Goal: Task Accomplishment & Management: Manage account settings

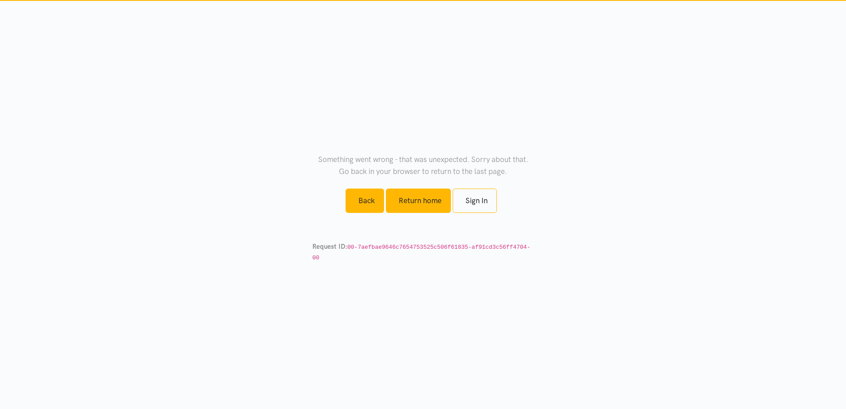
click at [422, 204] on div "Something went wrong - that was unexpected. Sorry about that. Go back in your b…" at bounding box center [423, 204] width 221 height 201
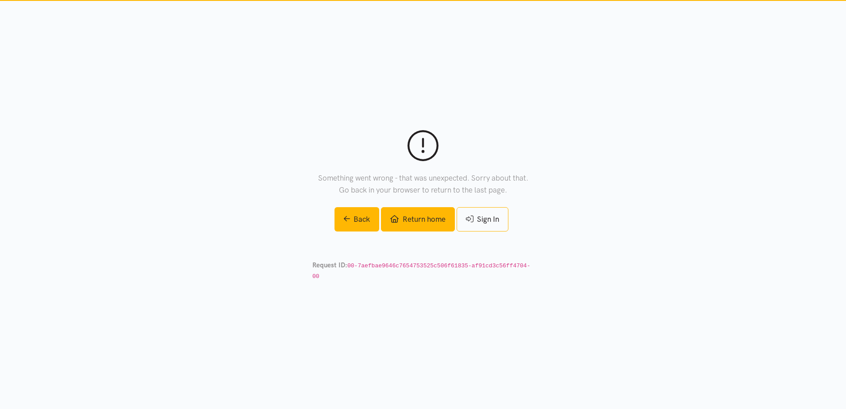
click at [419, 227] on link "Return home" at bounding box center [417, 219] width 73 height 24
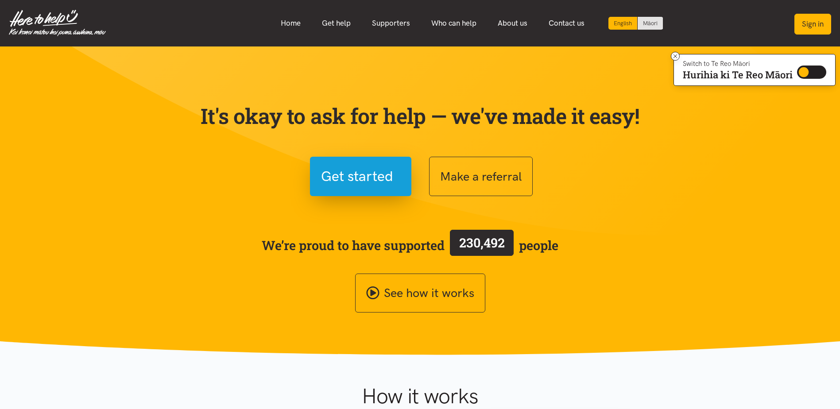
click at [814, 23] on button "Sign in" at bounding box center [812, 24] width 37 height 21
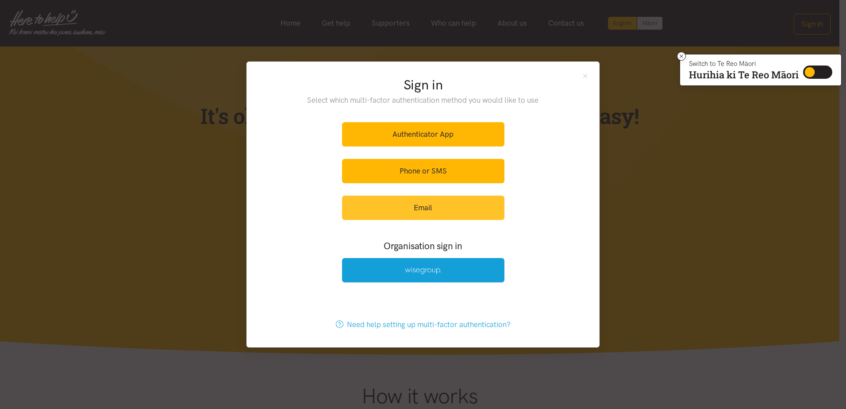
click at [428, 206] on link "Email" at bounding box center [423, 208] width 162 height 24
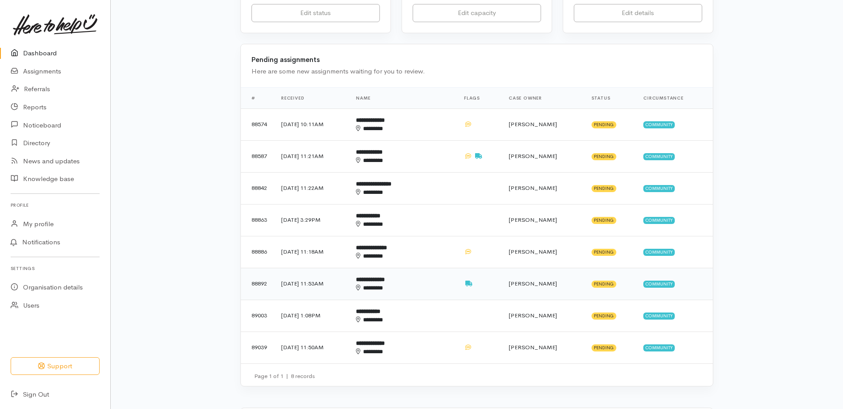
scroll to position [266, 0]
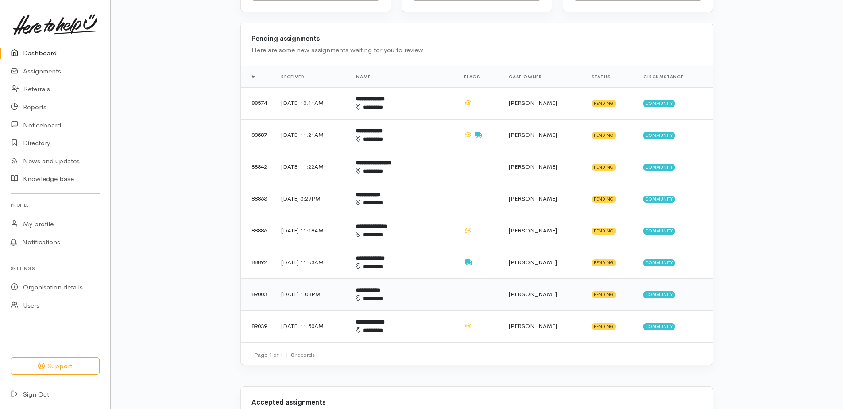
click at [380, 292] on b "**********" at bounding box center [368, 290] width 24 height 6
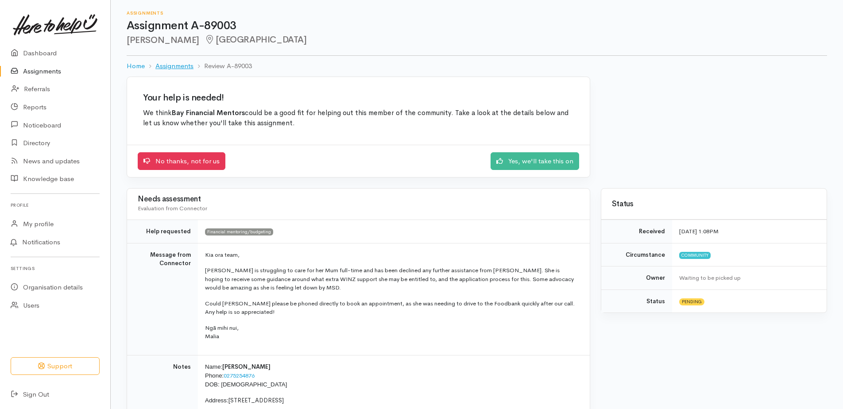
click at [180, 66] on link "Assignments" at bounding box center [174, 66] width 38 height 10
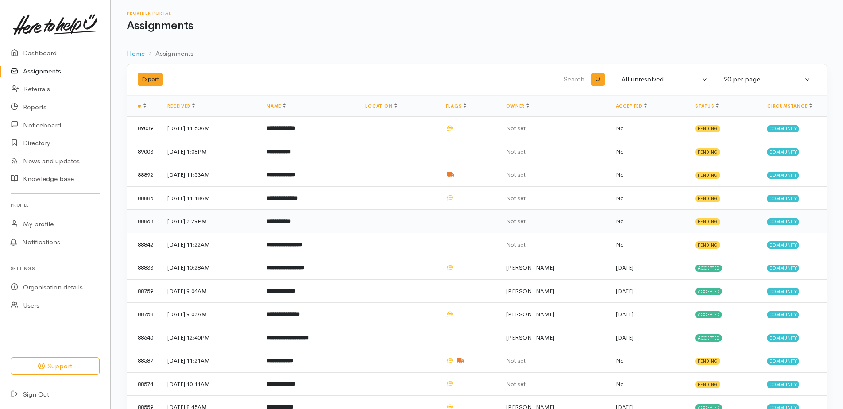
scroll to position [43, 0]
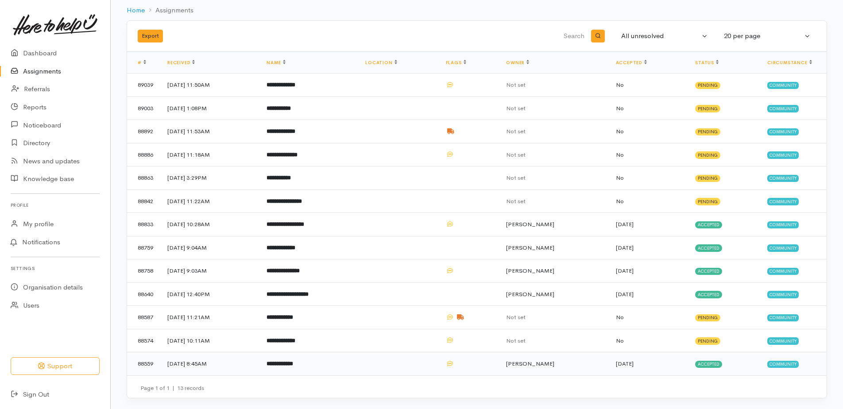
click at [293, 362] on b "**********" at bounding box center [279, 364] width 27 height 6
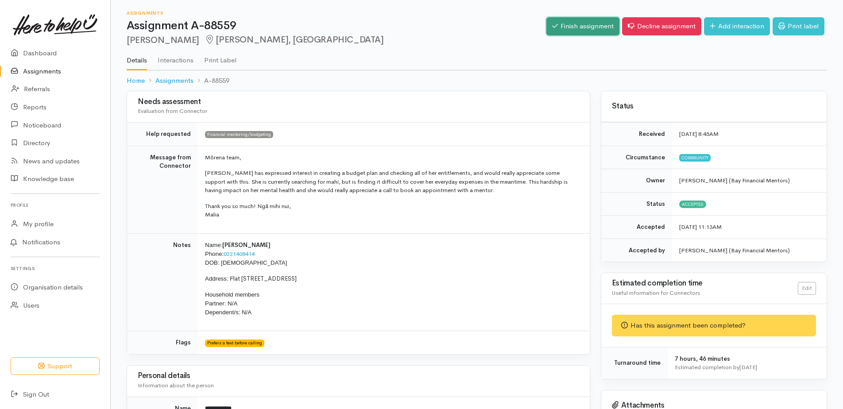
click at [559, 21] on link "Finish assignment" at bounding box center [582, 26] width 73 height 18
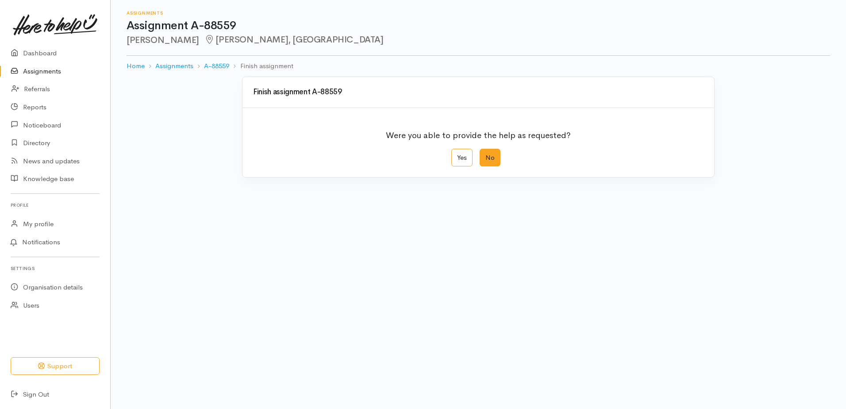
click at [485, 154] on label "No" at bounding box center [490, 158] width 21 height 18
click at [485, 154] on input "No" at bounding box center [483, 152] width 6 height 6
radio input "true"
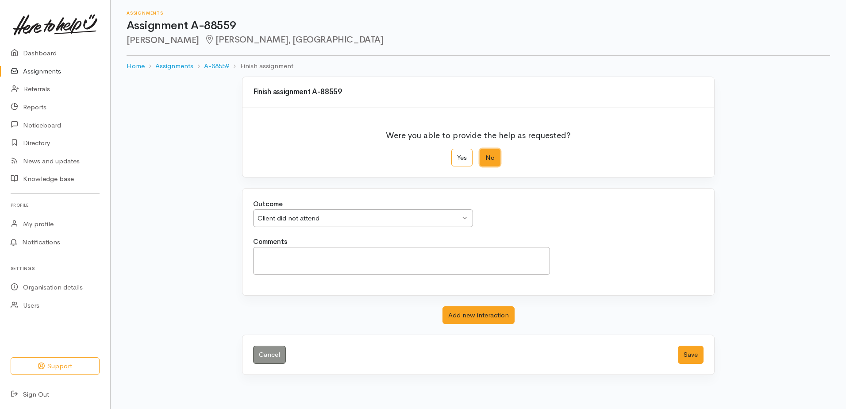
click at [344, 215] on div "Client did not attend" at bounding box center [359, 218] width 203 height 10
click at [695, 359] on button "Save" at bounding box center [691, 355] width 26 height 18
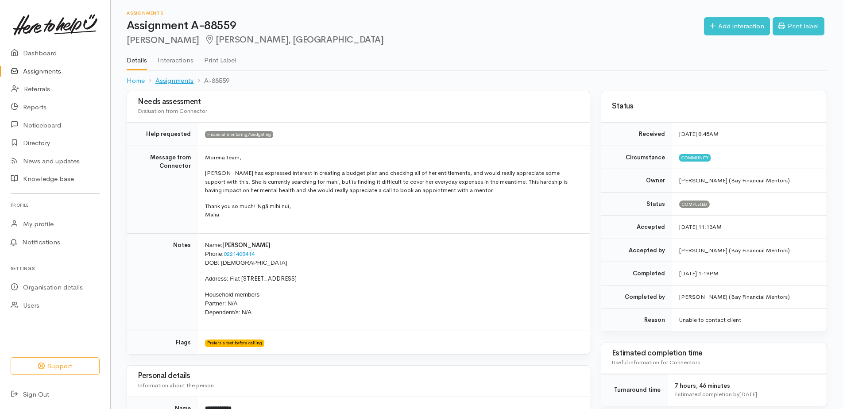
click at [178, 78] on link "Assignments" at bounding box center [174, 81] width 38 height 10
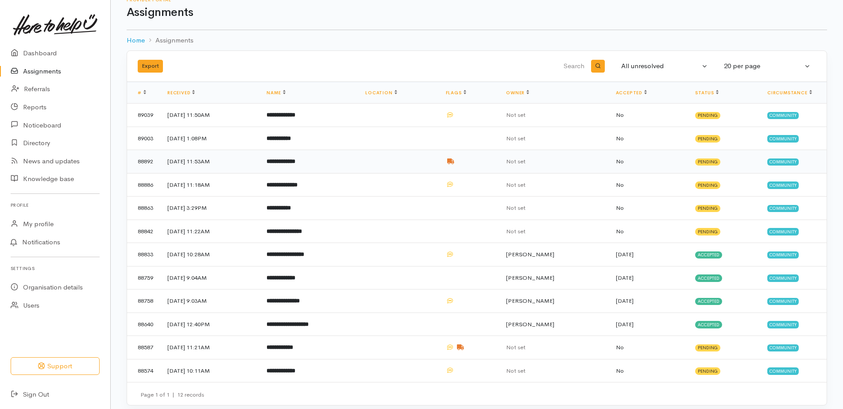
scroll to position [20, 0]
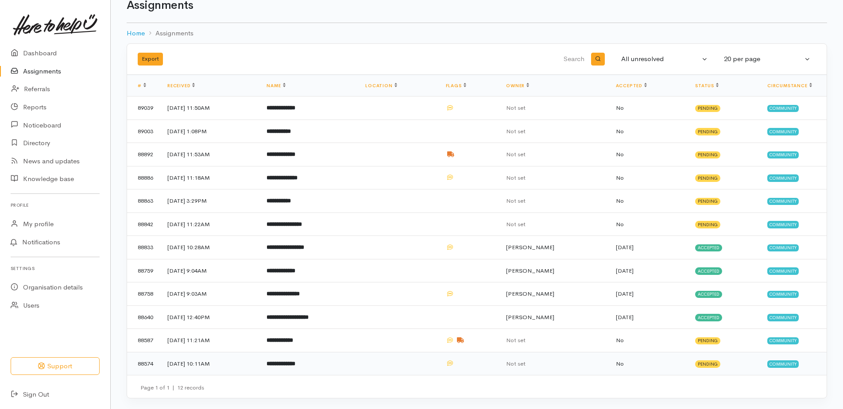
click at [295, 361] on b "**********" at bounding box center [280, 364] width 29 height 6
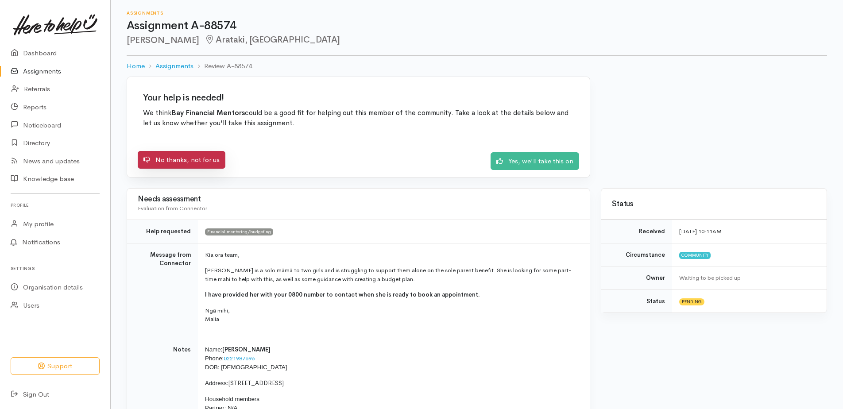
click at [204, 161] on link "No thanks, not for us" at bounding box center [182, 160] width 88 height 18
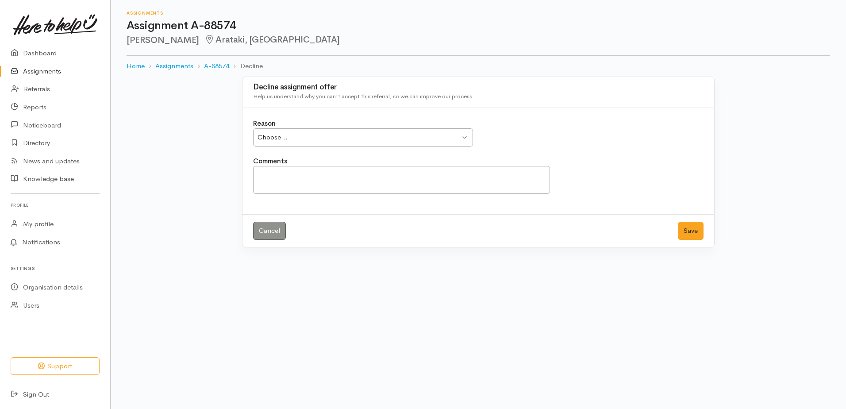
click at [435, 145] on div "Choose... Choose..." at bounding box center [363, 137] width 220 height 18
click at [310, 168] on textarea "Comments" at bounding box center [401, 180] width 297 height 28
click at [316, 174] on textarea "No contact made my client" at bounding box center [401, 180] width 297 height 28
type textarea "No contact made by client"
click at [687, 228] on button "Save" at bounding box center [691, 231] width 26 height 18
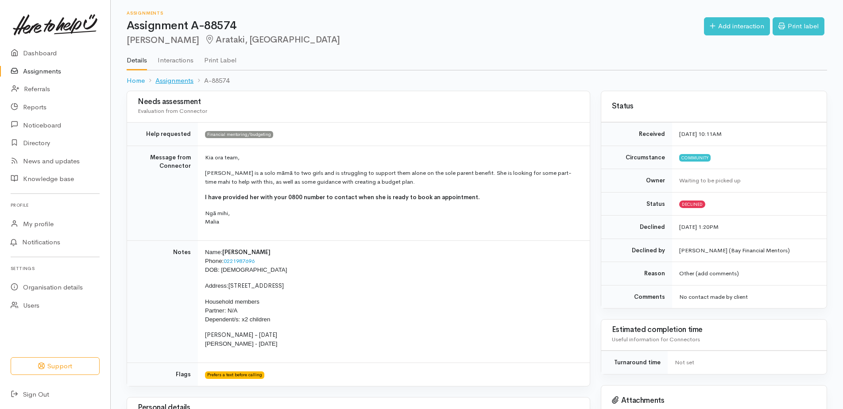
click at [176, 79] on link "Assignments" at bounding box center [174, 81] width 38 height 10
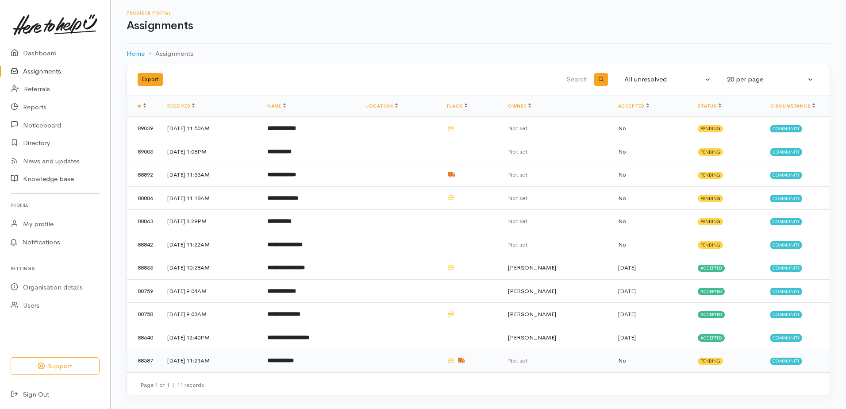
click at [294, 358] on b "**********" at bounding box center [280, 361] width 27 height 6
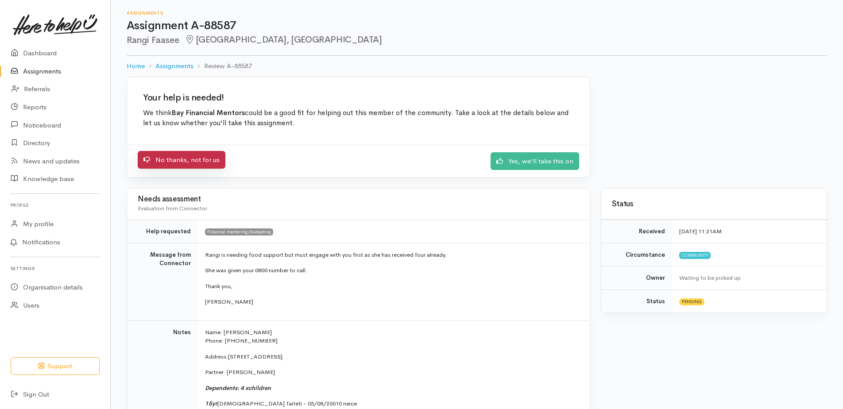
click at [200, 156] on link "No thanks, not for us" at bounding box center [182, 160] width 88 height 18
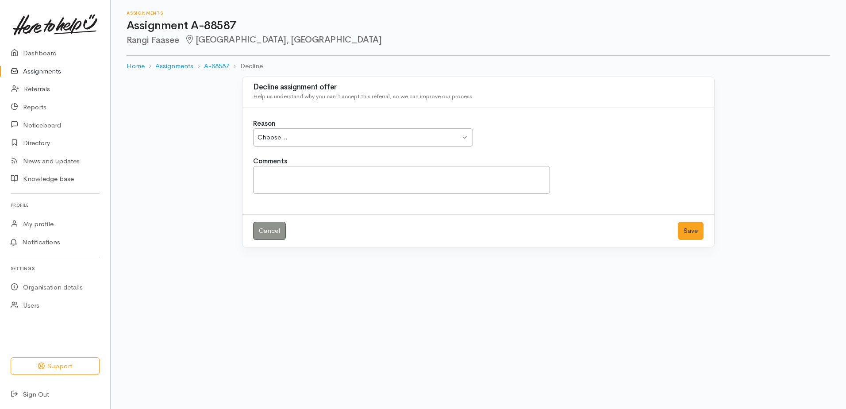
click at [310, 139] on div "Choose..." at bounding box center [359, 137] width 203 height 10
click at [314, 178] on textarea "Comments" at bounding box center [401, 180] width 297 height 28
paste textarea "793029"
drag, startPoint x: 309, startPoint y: 181, endPoint x: 237, endPoint y: 173, distance: 72.6
click at [239, 173] on div "Decline assignment offer Help us understand why you can't accept this referral,…" at bounding box center [478, 162] width 505 height 171
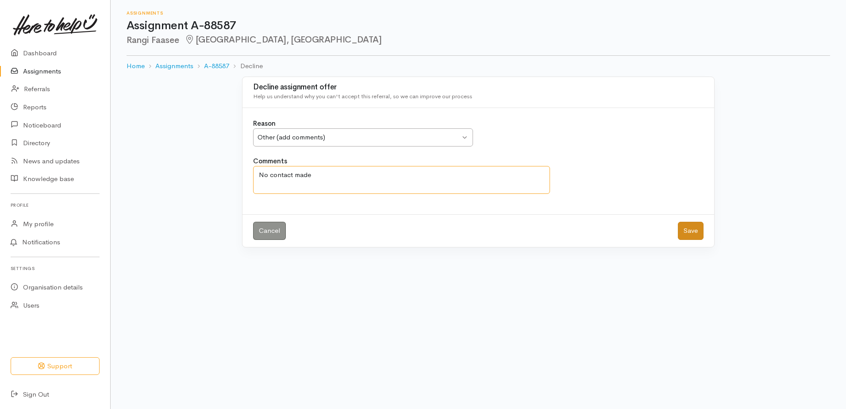
type textarea "No contact made"
click at [689, 225] on button "Save" at bounding box center [691, 231] width 26 height 18
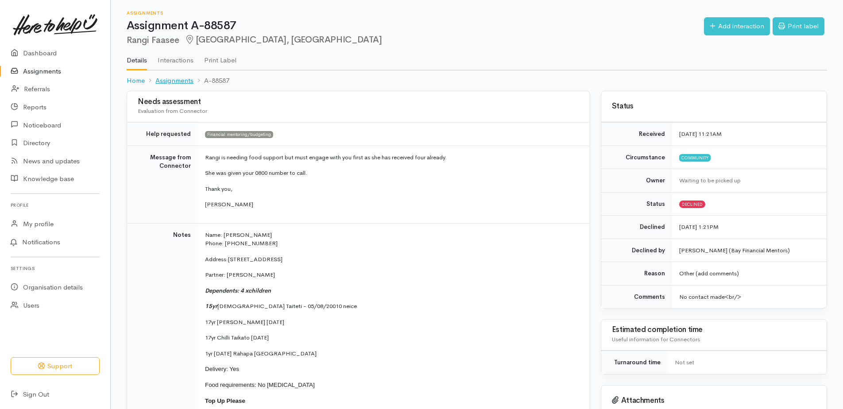
click at [186, 81] on link "Assignments" at bounding box center [174, 81] width 38 height 10
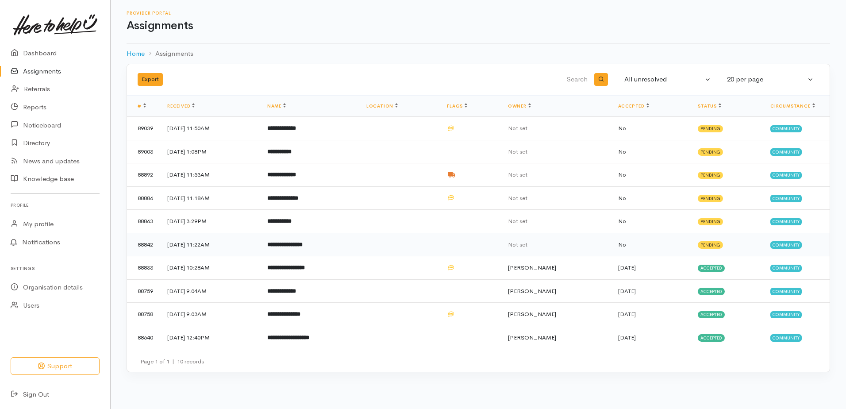
click at [303, 246] on b "**********" at bounding box center [284, 245] width 35 height 6
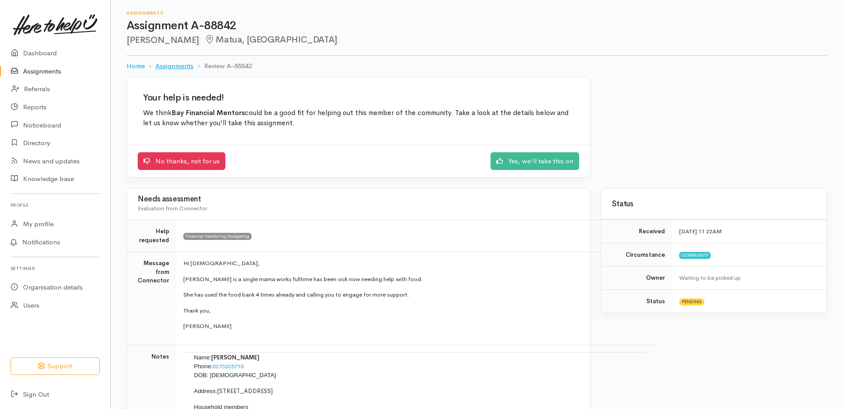
click at [177, 66] on link "Assignments" at bounding box center [174, 66] width 38 height 10
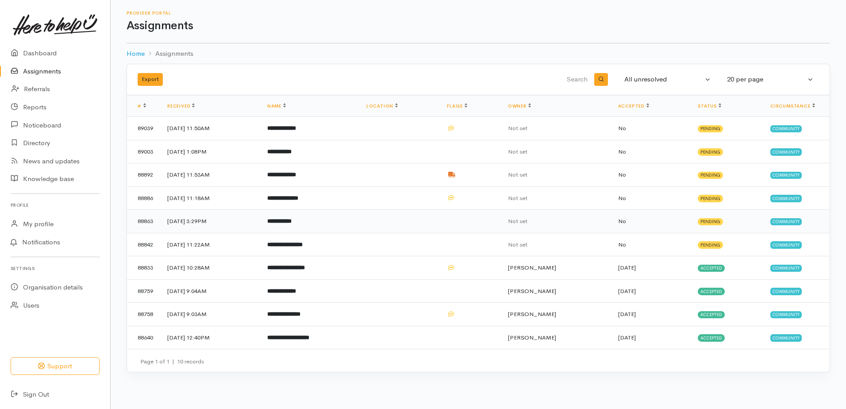
click at [198, 221] on td "16 Sep 2025, 3:29PM" at bounding box center [210, 221] width 100 height 23
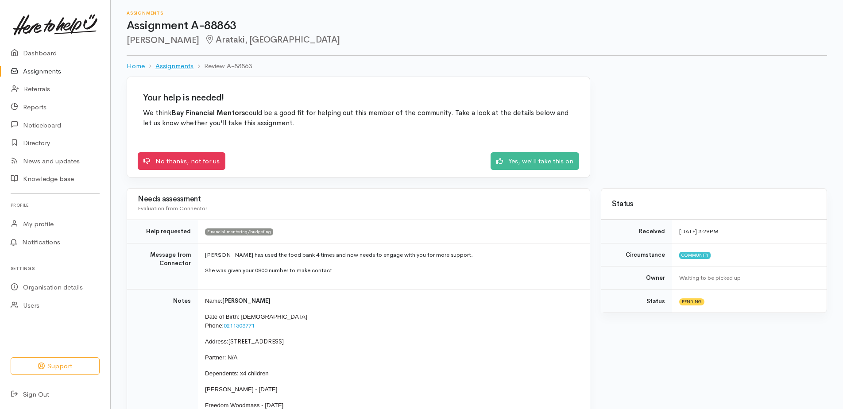
click at [182, 64] on link "Assignments" at bounding box center [174, 66] width 38 height 10
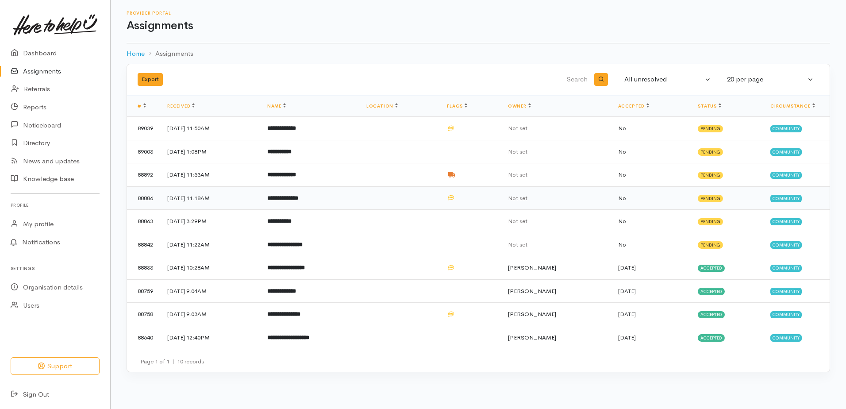
click at [298, 198] on b "**********" at bounding box center [282, 198] width 31 height 6
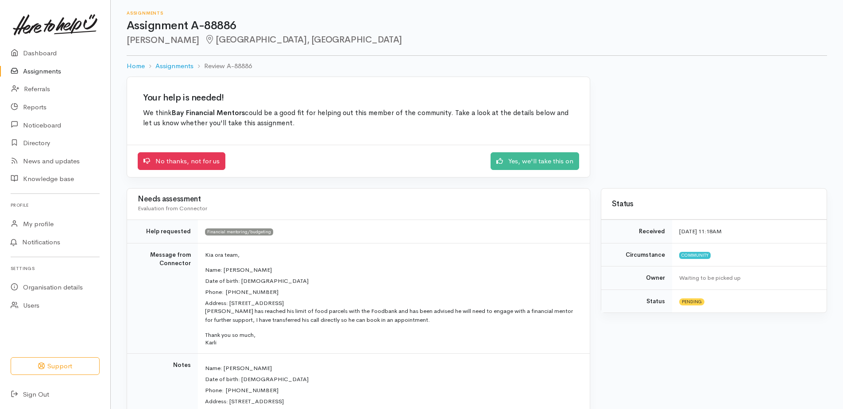
click at [303, 198] on h3 "Needs assessment" at bounding box center [358, 199] width 441 height 8
click at [174, 65] on link "Assignments" at bounding box center [174, 66] width 38 height 10
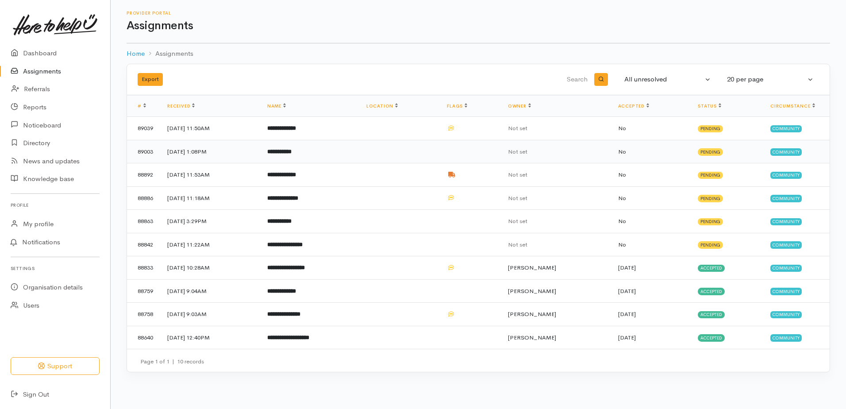
click at [292, 150] on b "**********" at bounding box center [279, 152] width 24 height 6
click at [292, 149] on b "**********" at bounding box center [279, 152] width 24 height 6
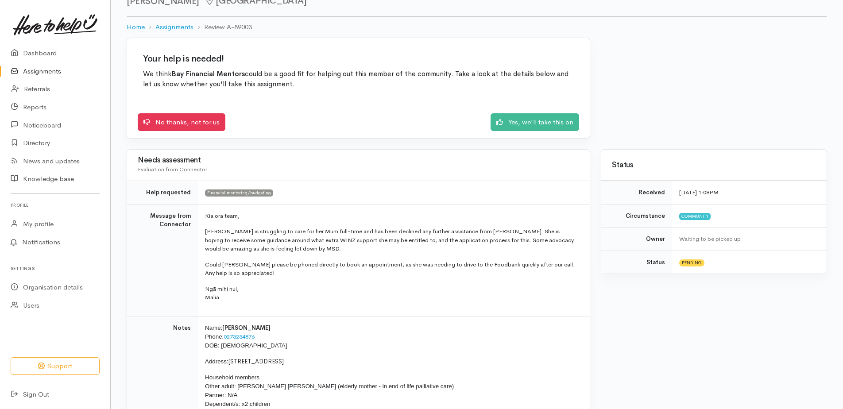
scroll to position [89, 0]
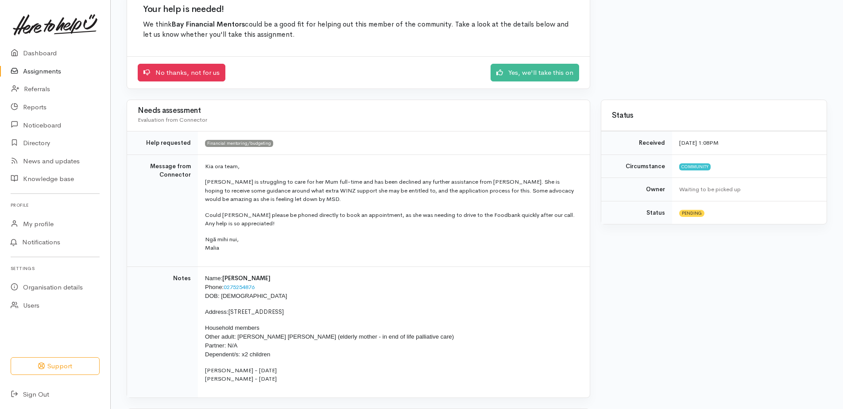
drag, startPoint x: 329, startPoint y: 379, endPoint x: 205, endPoint y: 159, distance: 252.5
click at [205, 159] on tbody "Help requested Financial mentoring/budgeting Message from Connector Kia ora tea…" at bounding box center [358, 264] width 463 height 266
copy tbody "Kia ora team, [PERSON_NAME] is struggling to care for her Mum full-time and has…"
click at [309, 61] on div "No thanks, not for us Yes, we'll take this on" at bounding box center [358, 72] width 463 height 33
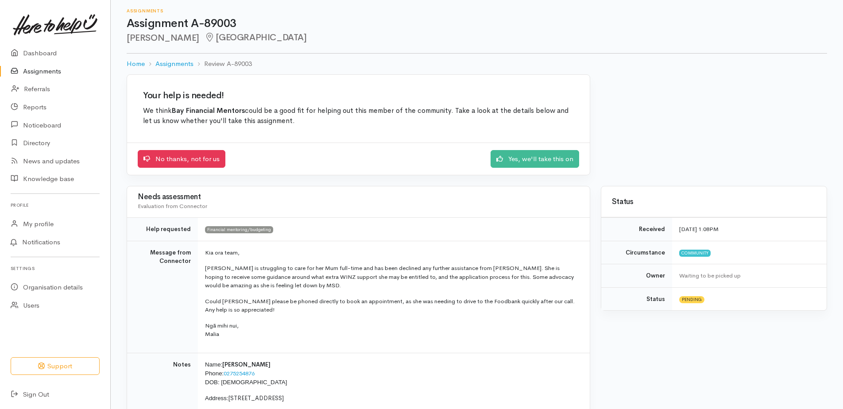
scroll to position [0, 0]
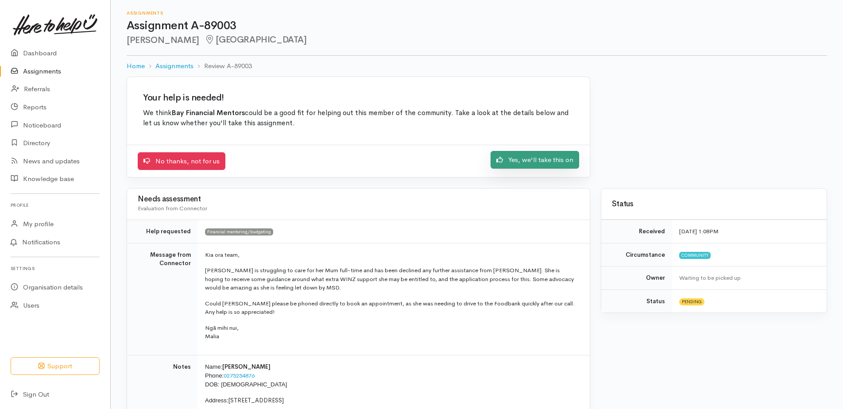
click at [534, 159] on link "Yes, we'll take this on" at bounding box center [534, 160] width 89 height 18
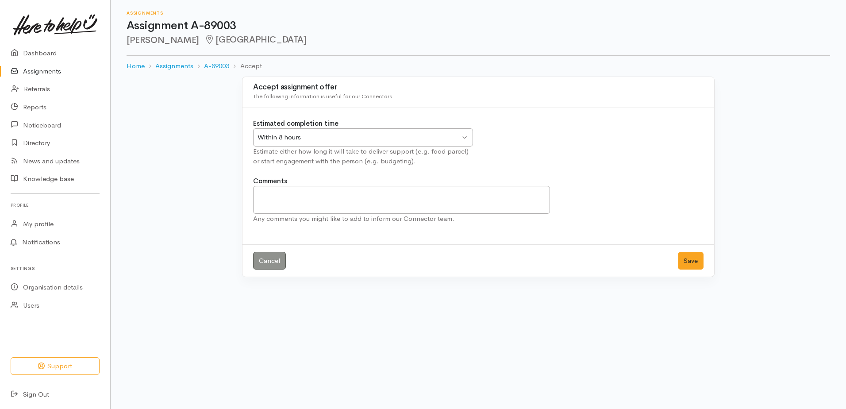
click at [341, 144] on div "Within 8 hours Within 8 hours" at bounding box center [363, 137] width 220 height 18
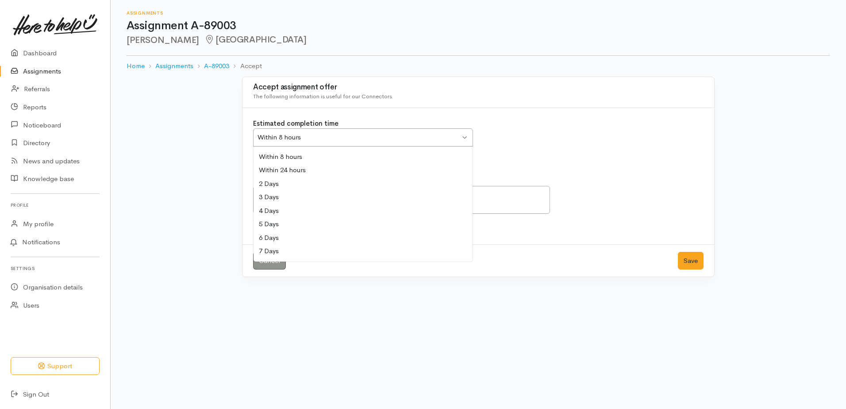
click at [556, 130] on div "Estimated completion time Within 8 hours Within 8 hours Within 8 hours Within 2…" at bounding box center [478, 148] width 461 height 58
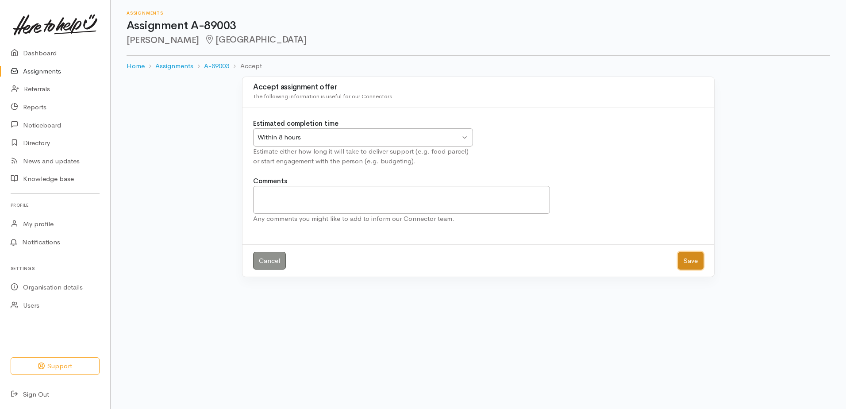
click at [683, 263] on button "Save" at bounding box center [691, 261] width 26 height 18
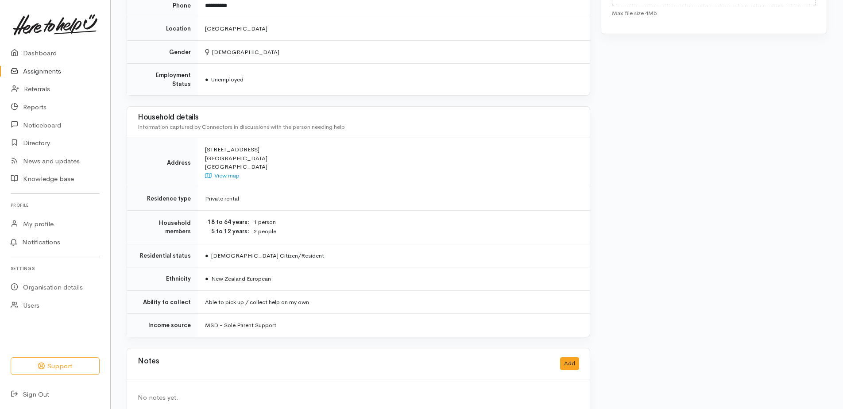
scroll to position [470, 0]
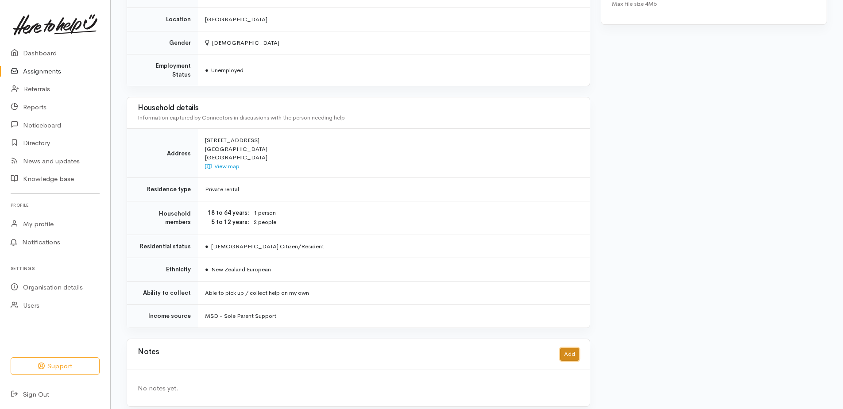
click at [568, 348] on button "Add" at bounding box center [569, 354] width 19 height 13
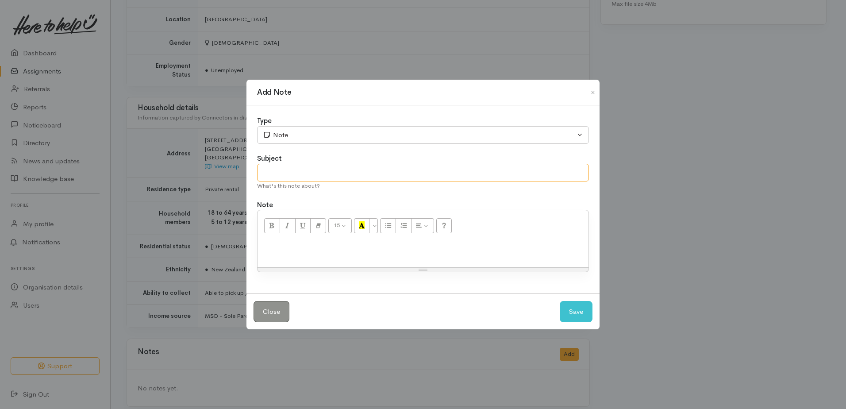
click at [302, 170] on input "text" at bounding box center [423, 173] width 332 height 18
type input "No shows"
click at [304, 252] on p at bounding box center [423, 251] width 322 height 10
click at [574, 311] on button "Save" at bounding box center [576, 312] width 33 height 22
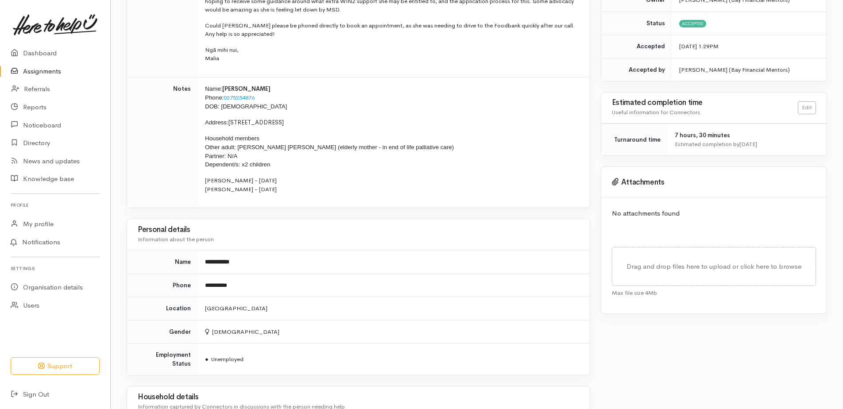
scroll to position [71, 0]
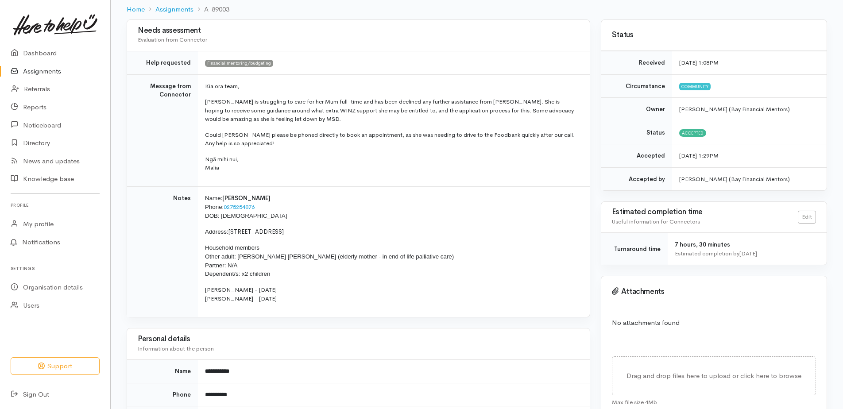
drag, startPoint x: 205, startPoint y: 84, endPoint x: 315, endPoint y: 301, distance: 243.9
click at [315, 301] on tbody "Help requested Financial mentoring/budgeting Message from Connector Kia ora tea…" at bounding box center [358, 184] width 463 height 266
drag, startPoint x: 315, startPoint y: 301, endPoint x: 284, endPoint y: 290, distance: 32.9
copy tbody "Kia ora team, [PERSON_NAME] is struggling to care for her Mum full-time and has…"
click at [157, 146] on td "Message from Connector" at bounding box center [162, 130] width 71 height 112
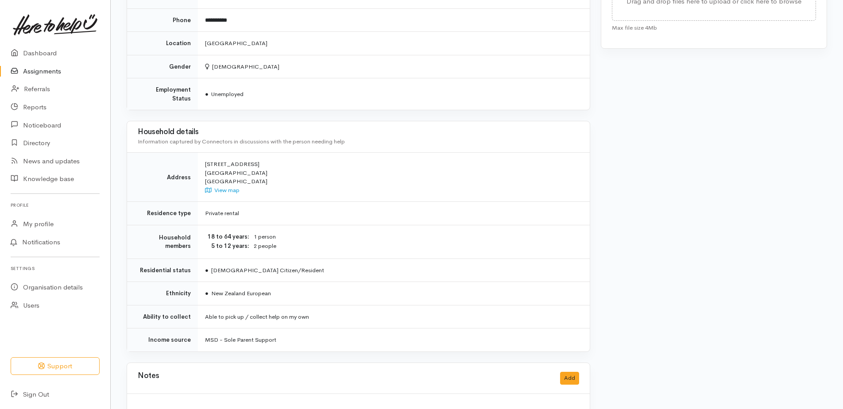
scroll to position [512, 0]
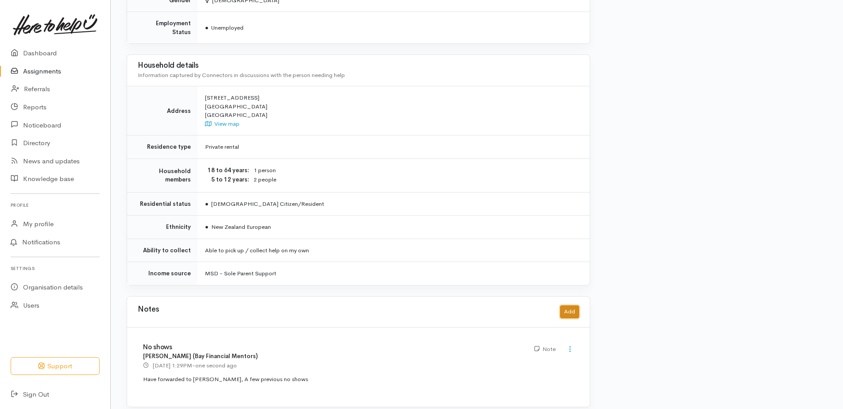
click at [575, 305] on button "Add" at bounding box center [569, 311] width 19 height 13
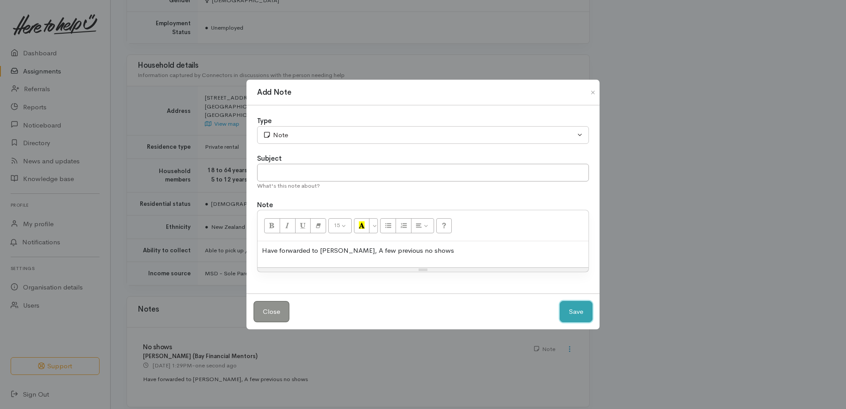
click at [584, 314] on button "Save" at bounding box center [576, 312] width 33 height 22
click at [581, 317] on button "Save" at bounding box center [576, 312] width 33 height 22
click at [274, 321] on button "Close" at bounding box center [272, 312] width 36 height 22
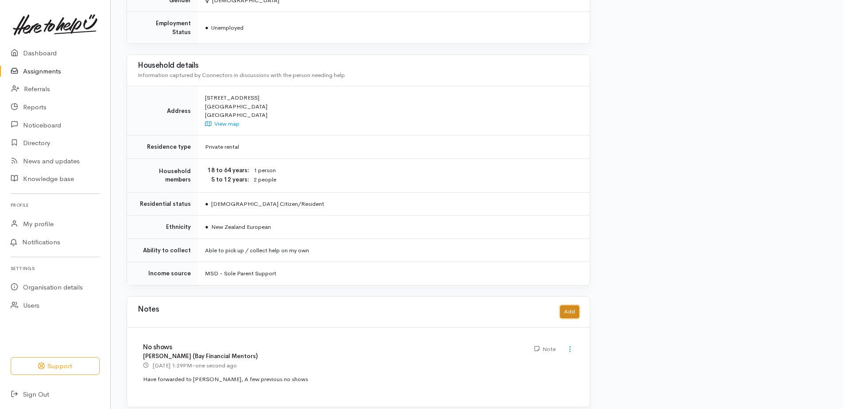
click at [569, 305] on button "Add" at bounding box center [569, 311] width 19 height 13
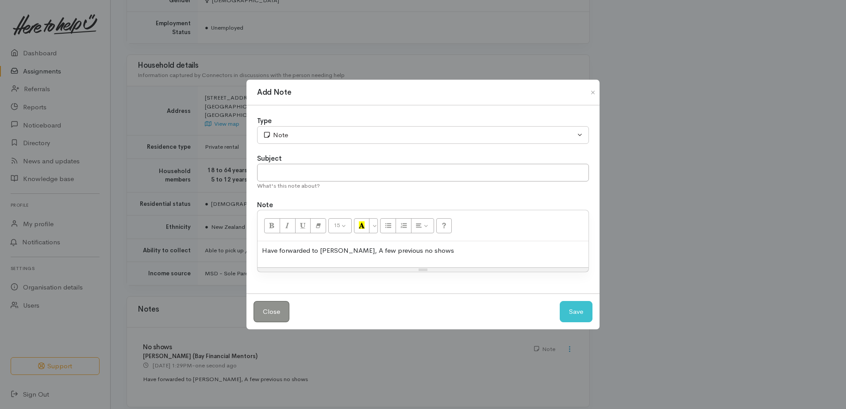
click at [432, 254] on p "Have forwarded to [PERSON_NAME], A few previous no shows" at bounding box center [423, 251] width 322 height 10
click at [296, 168] on input "text" at bounding box center [423, 173] width 332 height 18
type input "Booked"
click at [581, 309] on button "Save" at bounding box center [576, 312] width 33 height 22
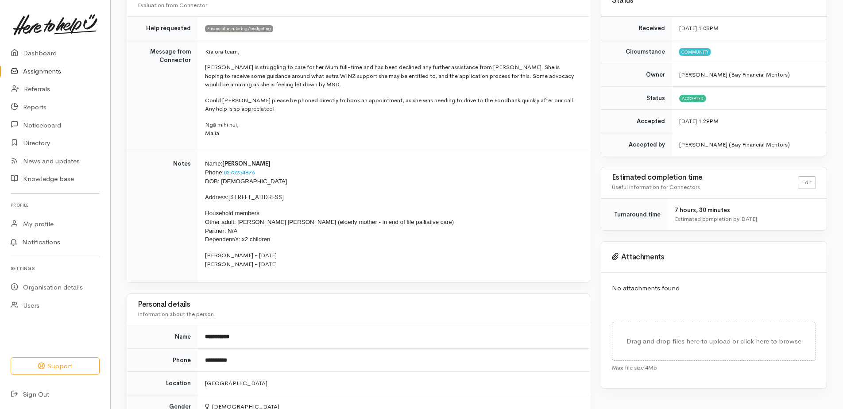
scroll to position [0, 0]
